Goal: Transaction & Acquisition: Book appointment/travel/reservation

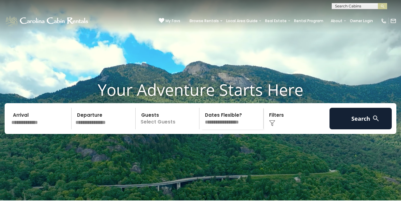
click at [348, 8] on input "text" at bounding box center [359, 7] width 54 height 6
type input "*****"
click at [351, 15] on li "[PERSON_NAME] s Cabin" at bounding box center [359, 15] width 55 height 6
click at [383, 5] on img "submit" at bounding box center [382, 6] width 5 height 5
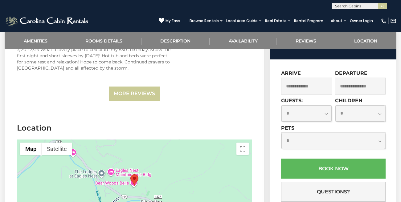
scroll to position [1780, 0]
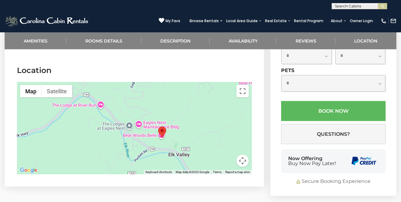
drag, startPoint x: 165, startPoint y: 128, endPoint x: 198, endPoint y: 144, distance: 36.8
click at [198, 144] on div at bounding box center [134, 128] width 235 height 92
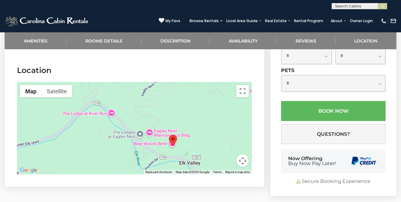
drag, startPoint x: 177, startPoint y: 131, endPoint x: 184, endPoint y: 133, distance: 7.2
click at [184, 133] on div at bounding box center [134, 128] width 235 height 92
click at [242, 155] on button "Map camera controls" at bounding box center [242, 161] width 12 height 12
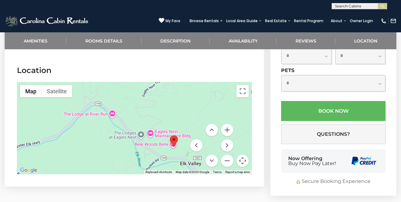
click at [165, 132] on div at bounding box center [134, 128] width 235 height 92
